Goal: Task Accomplishment & Management: Manage account settings

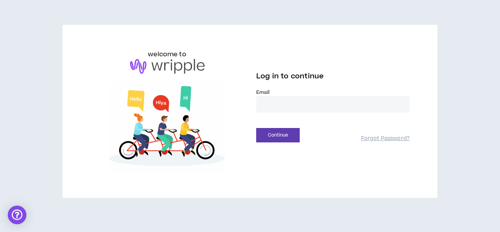
click at [272, 106] on input "email" at bounding box center [332, 104] width 153 height 17
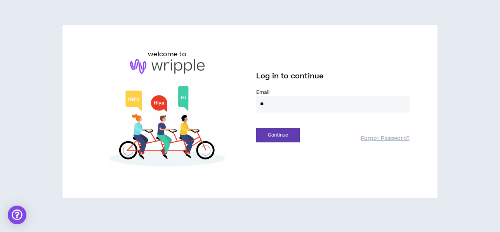
type input "*"
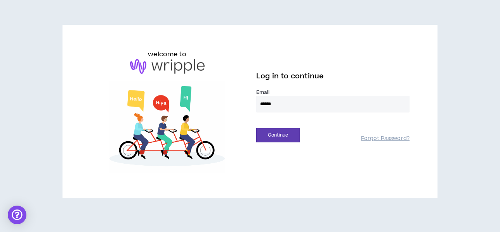
type input "**********"
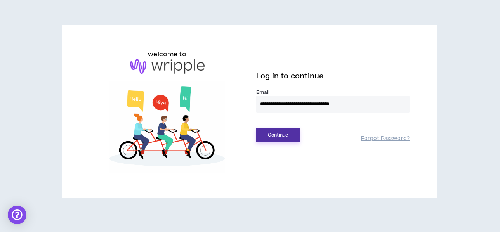
click at [289, 139] on button "Continue" at bounding box center [277, 135] width 43 height 14
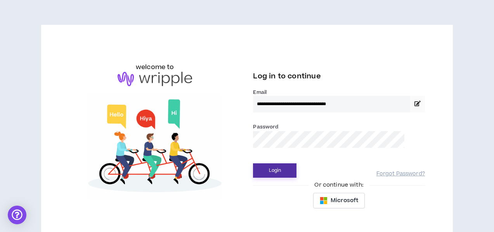
click at [253, 163] on button "Login" at bounding box center [274, 170] width 43 height 14
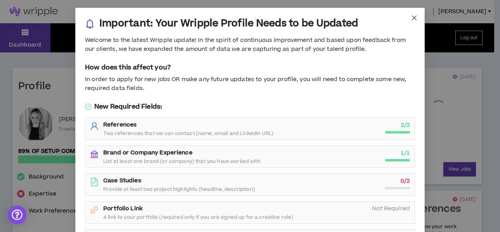
click at [411, 17] on icon "close" at bounding box center [414, 18] width 6 height 6
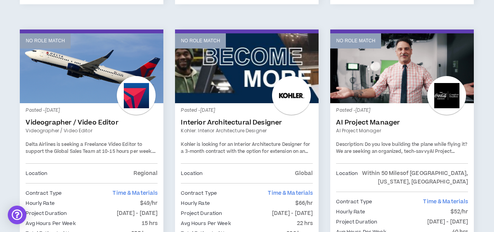
scroll to position [1411, 0]
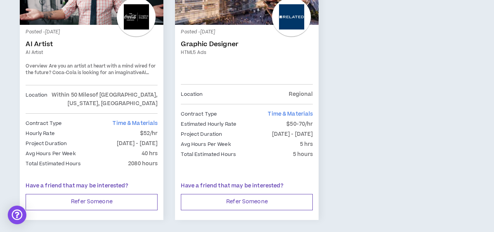
scroll to position [106, 0]
